Goal: Find specific page/section: Find specific page/section

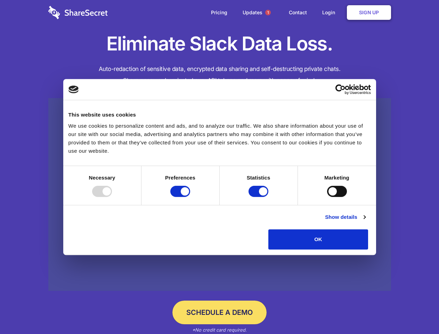
click at [112, 197] on div at bounding box center [102, 191] width 20 height 11
click at [190, 197] on input "Preferences" at bounding box center [181, 191] width 20 height 11
checkbox input "false"
click at [260, 197] on input "Statistics" at bounding box center [259, 191] width 20 height 11
checkbox input "false"
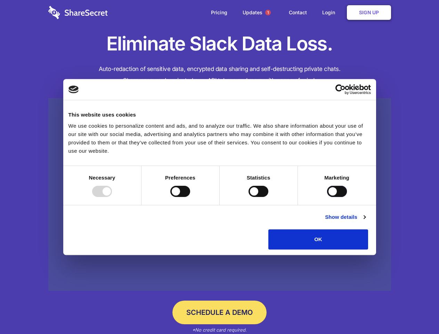
click at [327, 197] on input "Marketing" at bounding box center [337, 191] width 20 height 11
checkbox input "true"
click at [366, 221] on link "Show details" at bounding box center [345, 217] width 40 height 8
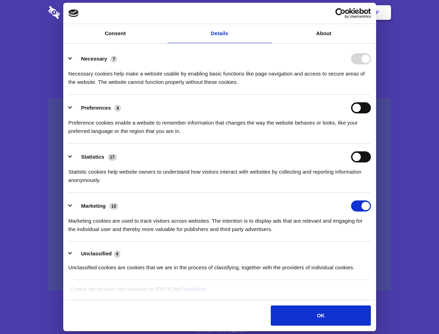
click at [374, 252] on ul "Necessary 7 Necessary cookies help make a website usable by enabling basic func…" at bounding box center [219, 163] width 309 height 235
click at [268, 13] on span "1" at bounding box center [268, 13] width 6 height 6
